Goal: Answer question/provide support

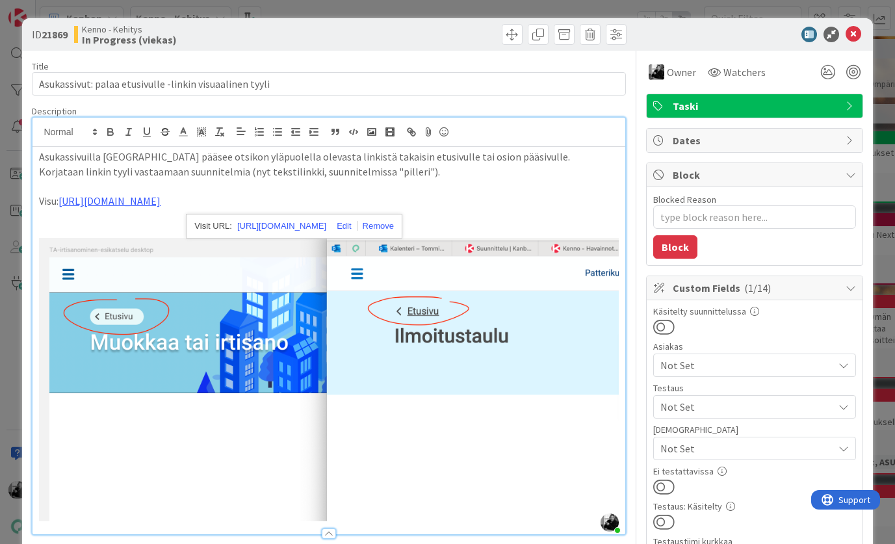
scroll to position [11, 0]
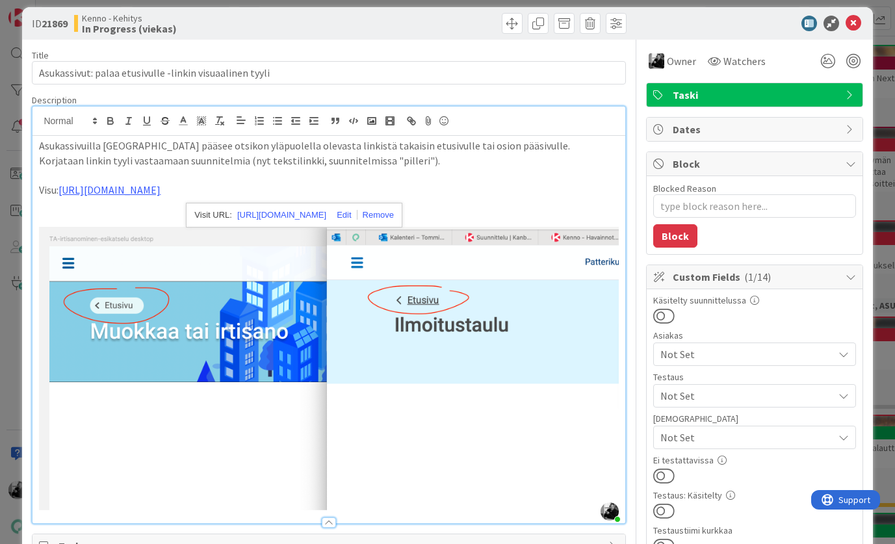
click at [458, 166] on p "Korjataan linkin tyyli vastaamaan suunnitelmia (nyt tekstilinkki, suunnitelmiss…" at bounding box center [328, 160] width 579 height 15
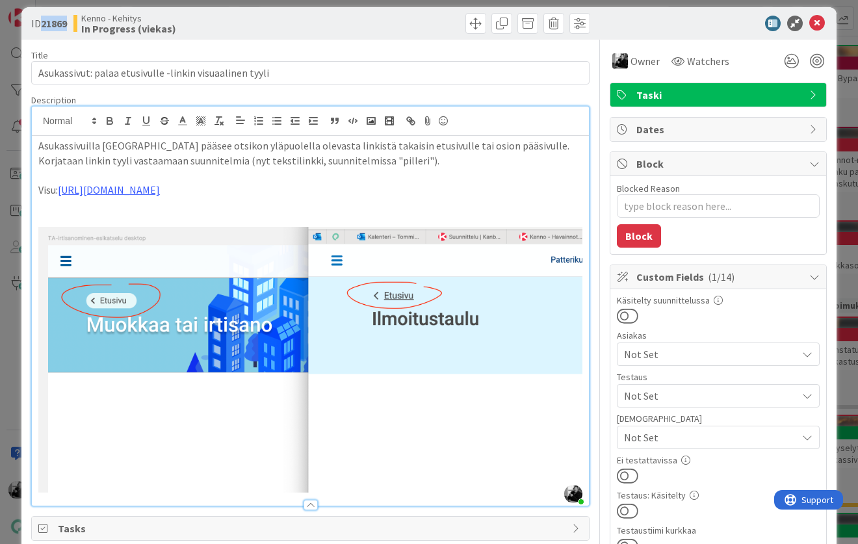
drag, startPoint x: 70, startPoint y: 22, endPoint x: 44, endPoint y: 23, distance: 26.6
click at [44, 23] on div "ID 21869 Kenno - Kehitys In Progress (viekas)" at bounding box center [169, 23] width 276 height 21
copy b "21869"
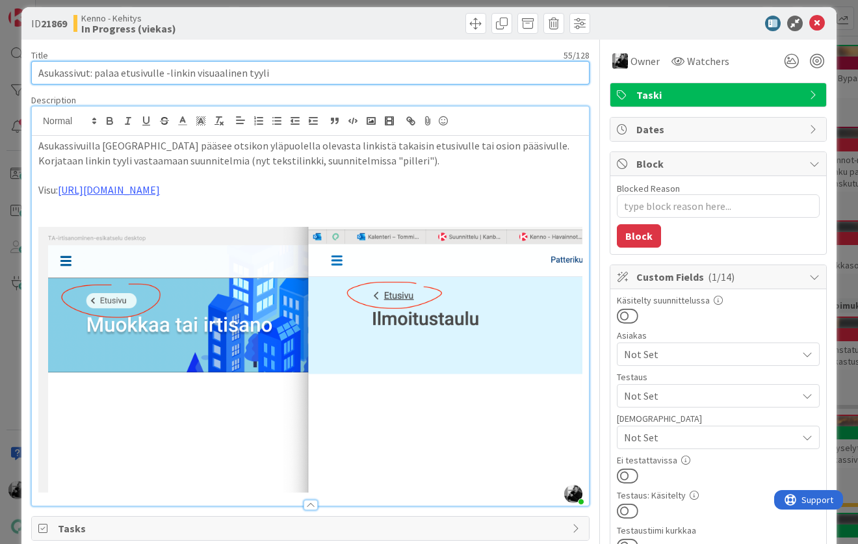
drag, startPoint x: 295, startPoint y: 75, endPoint x: -10, endPoint y: 68, distance: 304.8
click at [0, 68] on html "[PERSON_NAME] 1x 2x 3x 3 Kenno on paras 316 Tekninen feature suunnittelu ja tot…" at bounding box center [429, 272] width 858 height 544
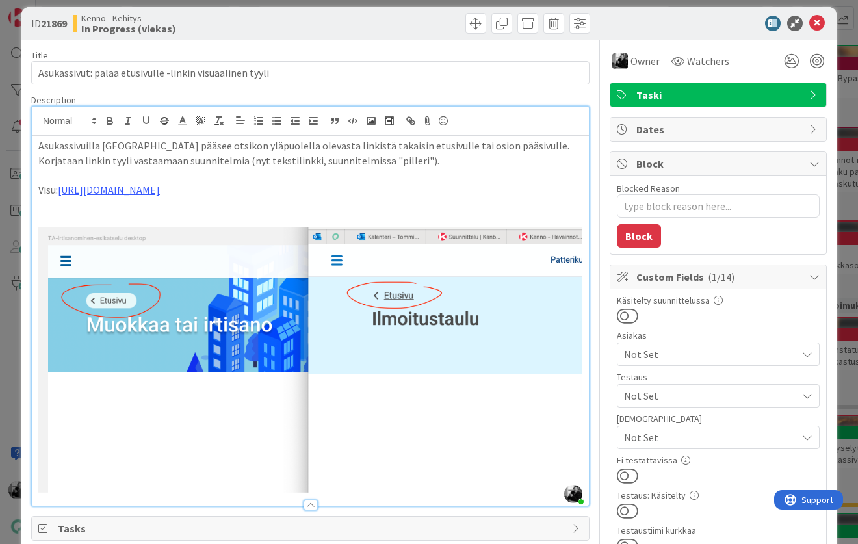
click at [37, 145] on div "Asukassivuilla [GEOGRAPHIC_DATA] pääsee otsikon yläpuolella olevasta linkistä t…" at bounding box center [310, 321] width 557 height 370
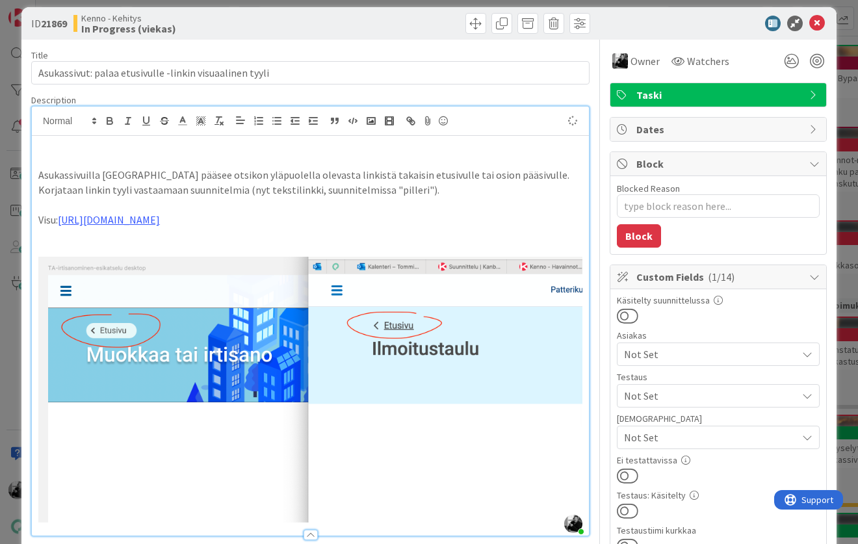
type textarea "x"
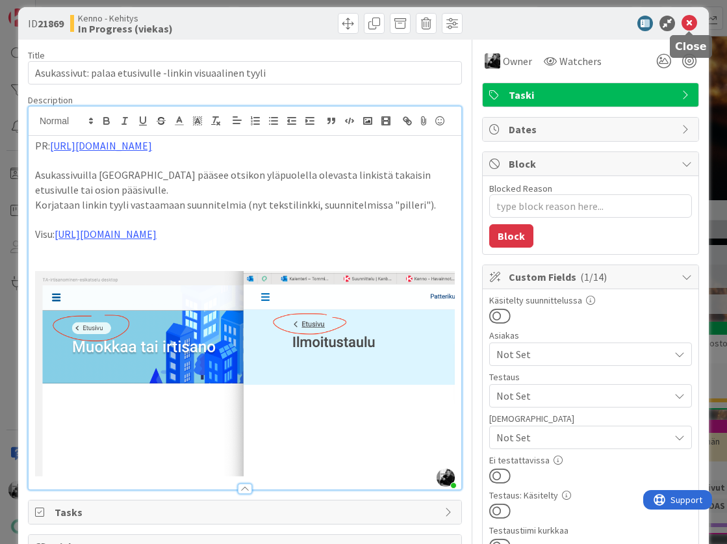
click at [689, 24] on icon at bounding box center [689, 24] width 16 height 16
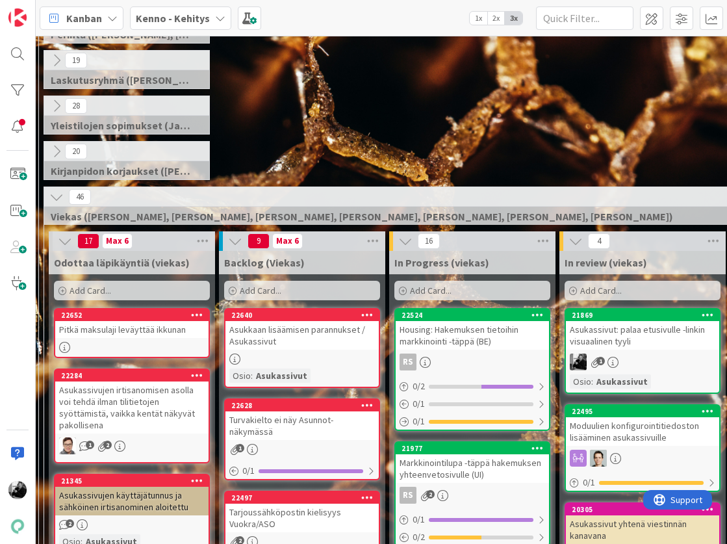
scroll to position [177, 33]
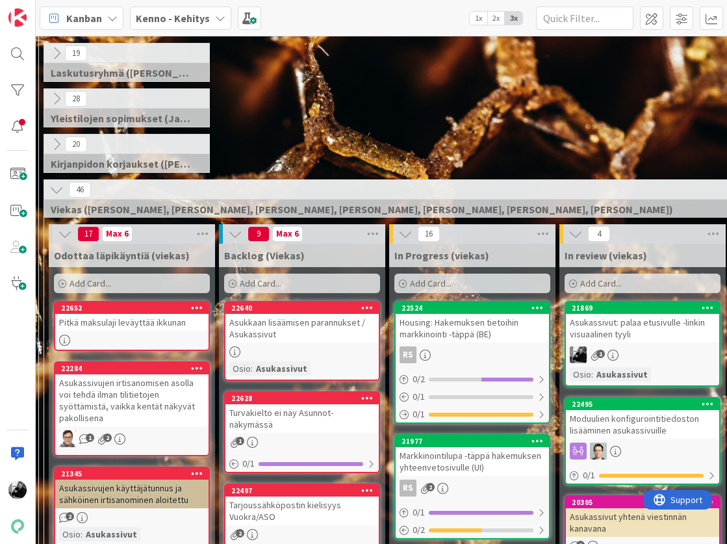
click at [309, 329] on div "Asukkaan lisäämisen parannukset / Asukassivut" at bounding box center [301, 328] width 153 height 29
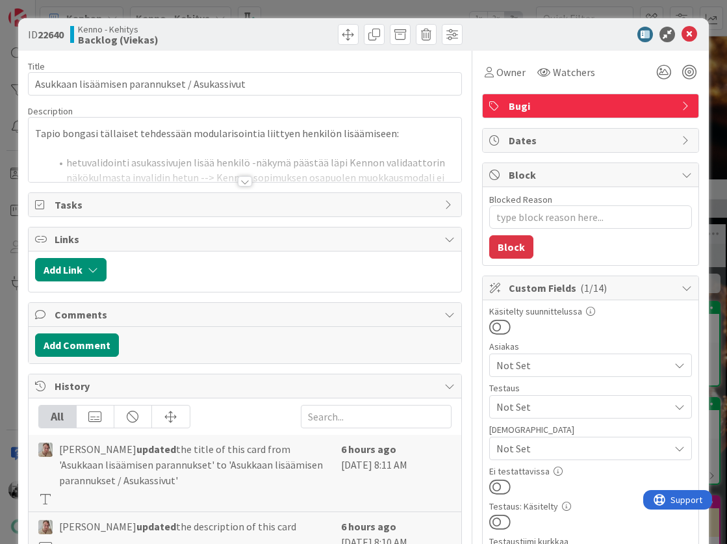
click at [242, 186] on div at bounding box center [245, 181] width 14 height 10
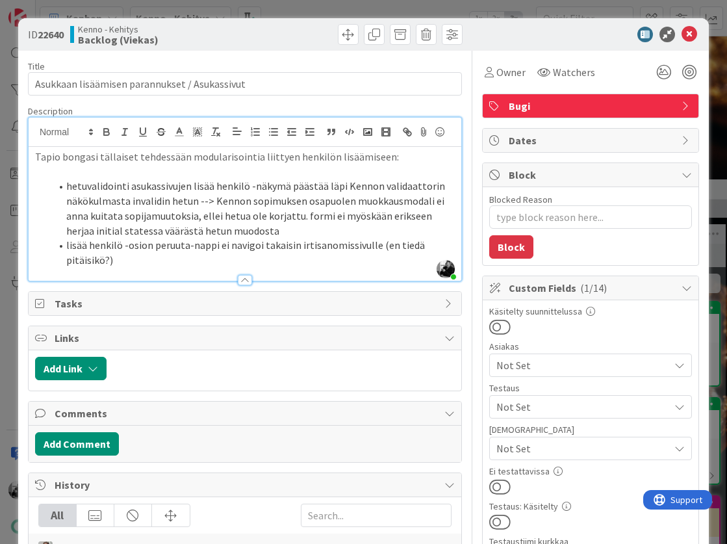
click at [190, 263] on li "lisää henkilö -osion peruuta-nappi ei navigoi takaisin irtisanomissivulle (en t…" at bounding box center [253, 252] width 404 height 29
click at [496, 68] on span "Owner" at bounding box center [510, 72] width 29 height 16
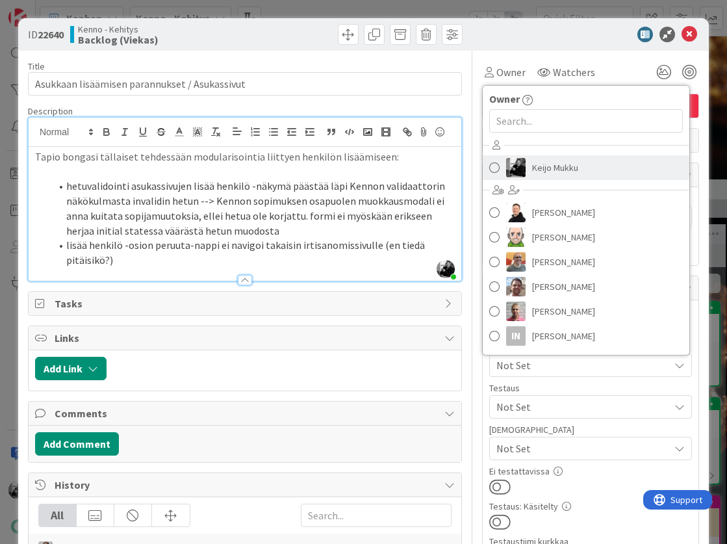
click at [545, 176] on span "Keijo Mukku" at bounding box center [555, 167] width 46 height 19
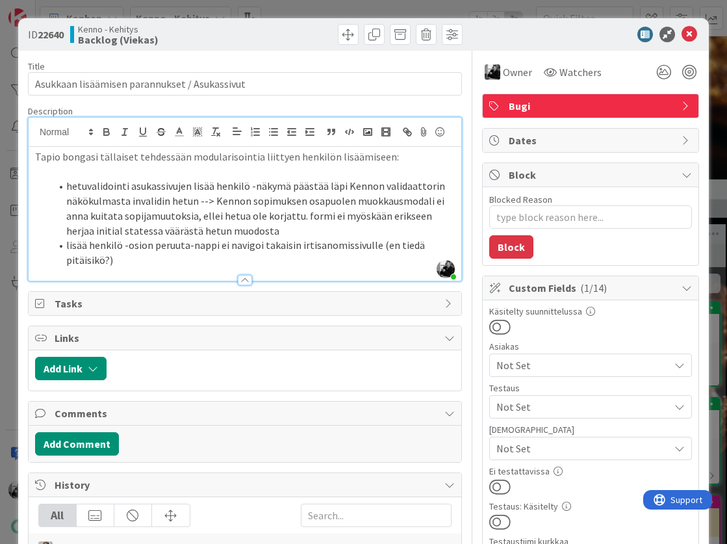
type textarea "x"
click at [687, 29] on icon at bounding box center [689, 35] width 16 height 16
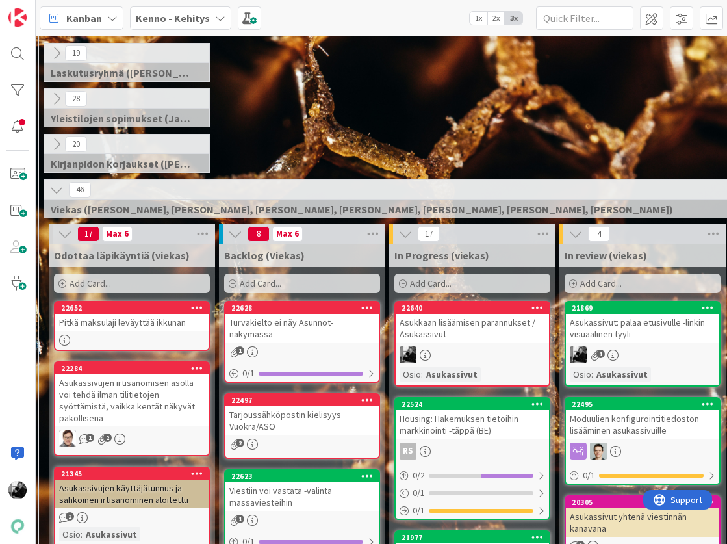
drag, startPoint x: 266, startPoint y: 316, endPoint x: 266, endPoint y: 520, distance: 203.3
